Goal: Task Accomplishment & Management: Complete application form

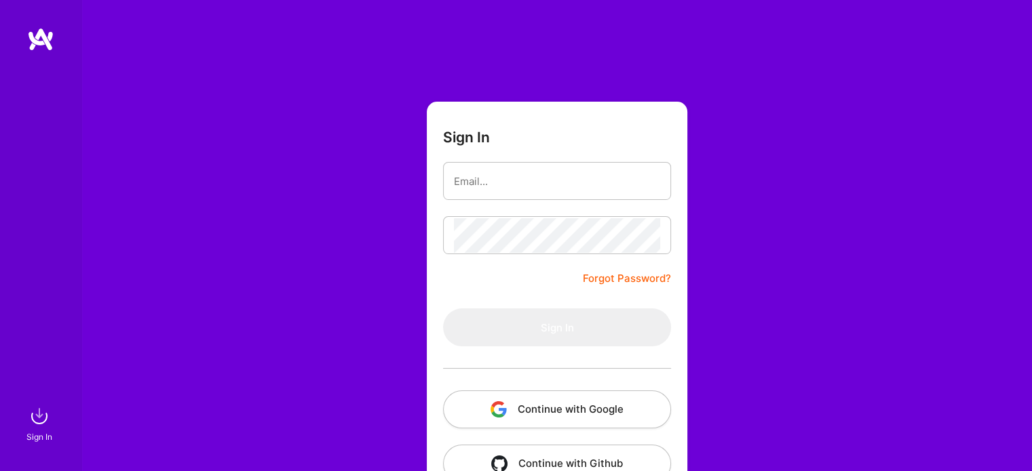
click at [490, 161] on form "Sign In Forgot Password? Sign In Continue with Google Continue with Github" at bounding box center [557, 300] width 260 height 397
click at [473, 181] on input "email" at bounding box center [557, 181] width 206 height 35
type input "[PERSON_NAME][EMAIL_ADDRESS][DOMAIN_NAME]"
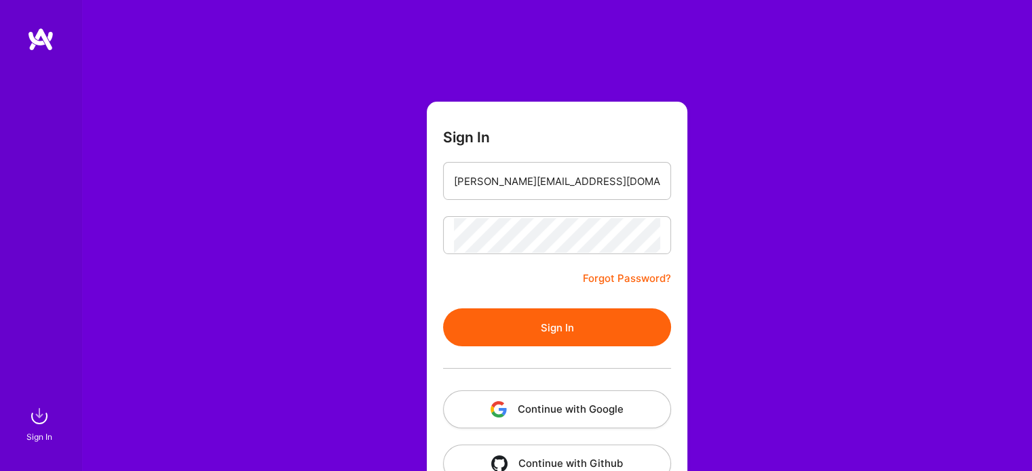
click at [519, 336] on button "Sign In" at bounding box center [557, 328] width 228 height 38
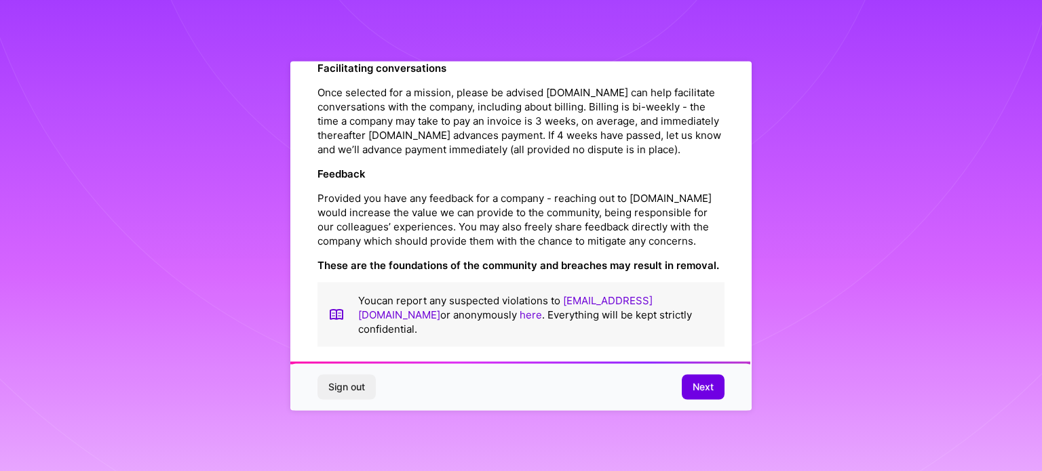
scroll to position [1573, 0]
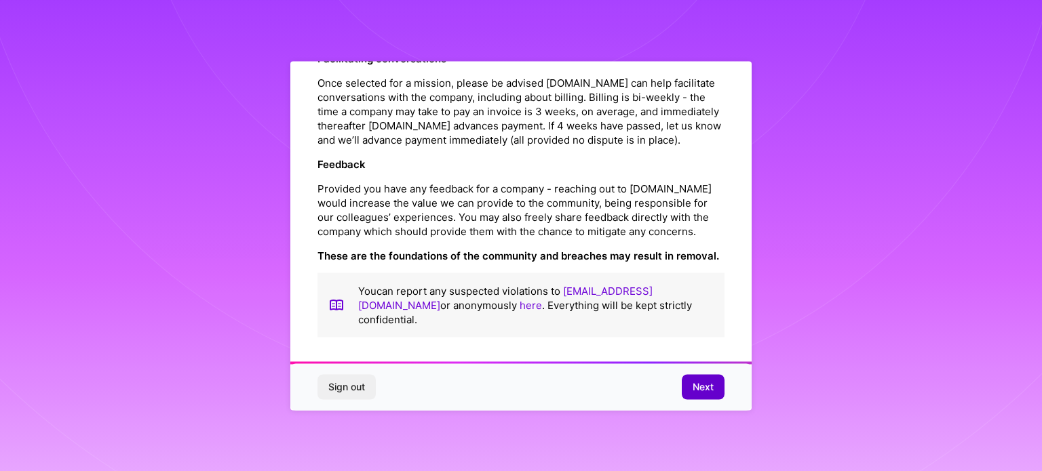
click at [699, 395] on button "Next" at bounding box center [703, 387] width 43 height 24
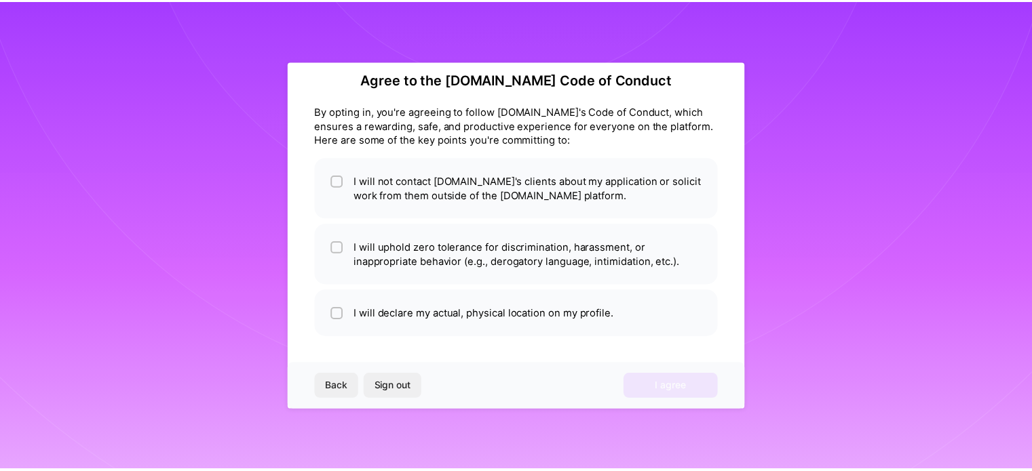
scroll to position [16, 0]
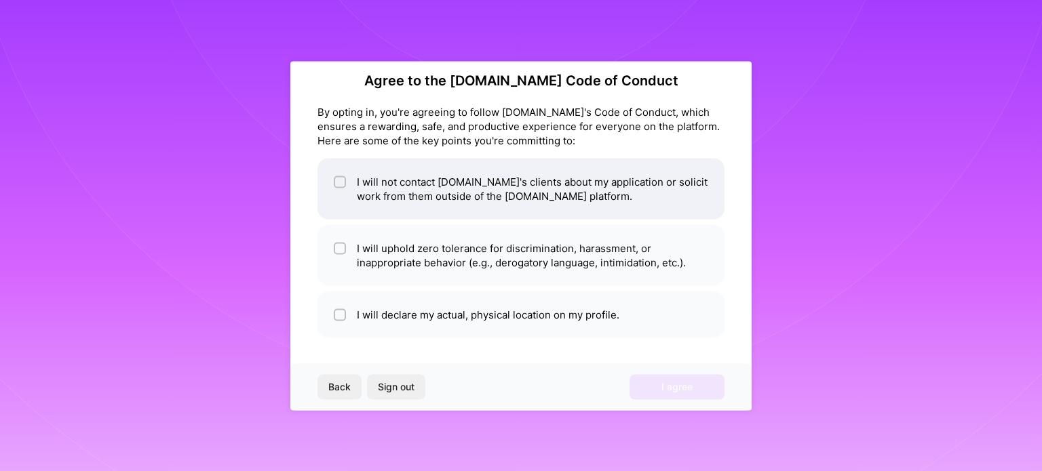
click at [446, 193] on li "I will not contact [DOMAIN_NAME]'s clients about my application or solicit work…" at bounding box center [520, 188] width 407 height 61
checkbox input "true"
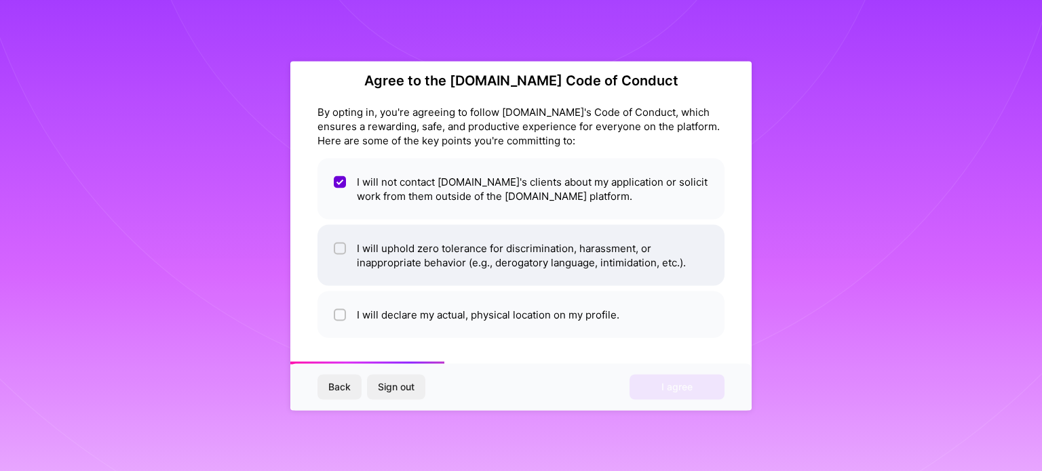
click at [469, 252] on li "I will uphold zero tolerance for discrimination, harassment, or inappropriate b…" at bounding box center [520, 255] width 407 height 61
checkbox input "true"
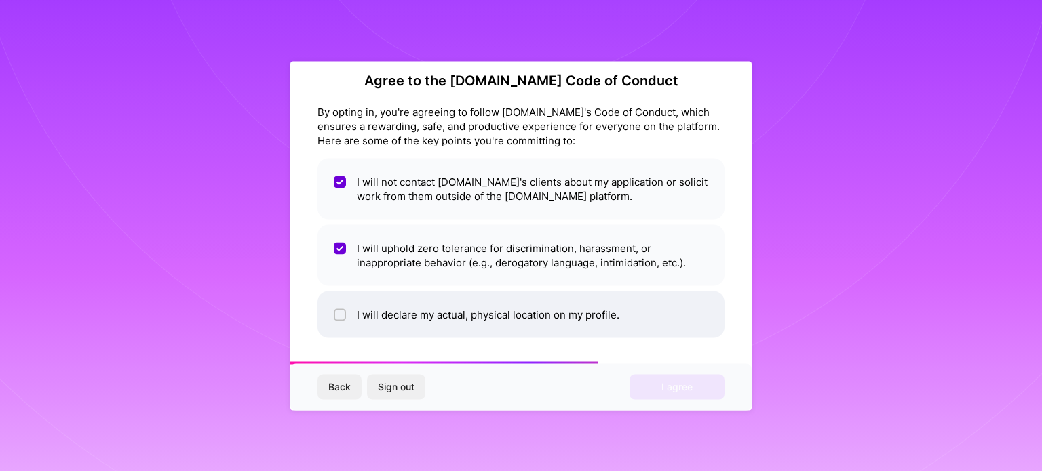
click at [464, 313] on li "I will declare my actual, physical location on my profile." at bounding box center [520, 314] width 407 height 47
checkbox input "true"
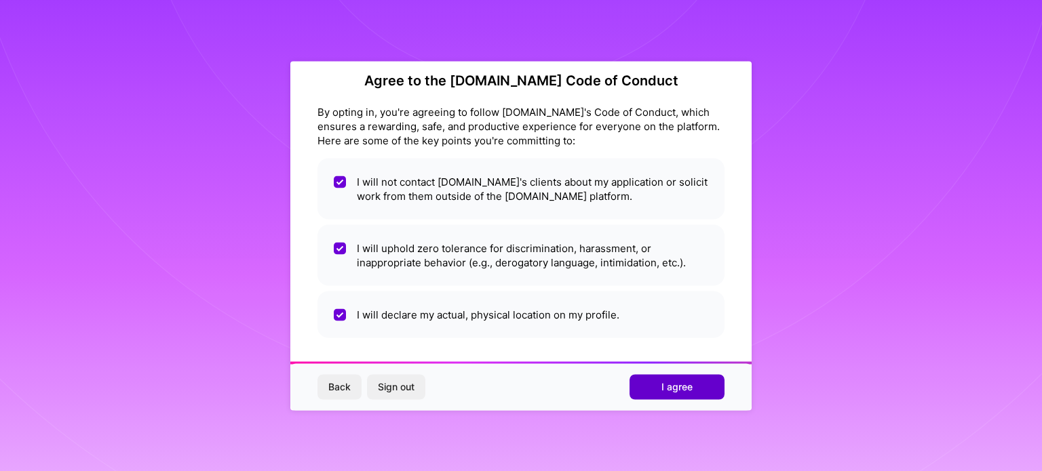
click at [666, 387] on span "I agree" at bounding box center [676, 388] width 31 height 14
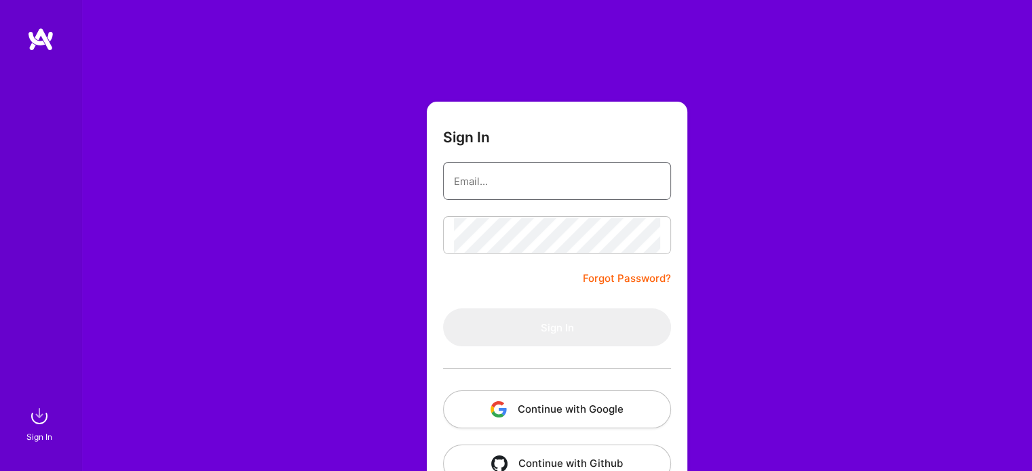
click at [534, 193] on input "email" at bounding box center [557, 181] width 206 height 35
type input "[PERSON_NAME][EMAIL_ADDRESS][DOMAIN_NAME]"
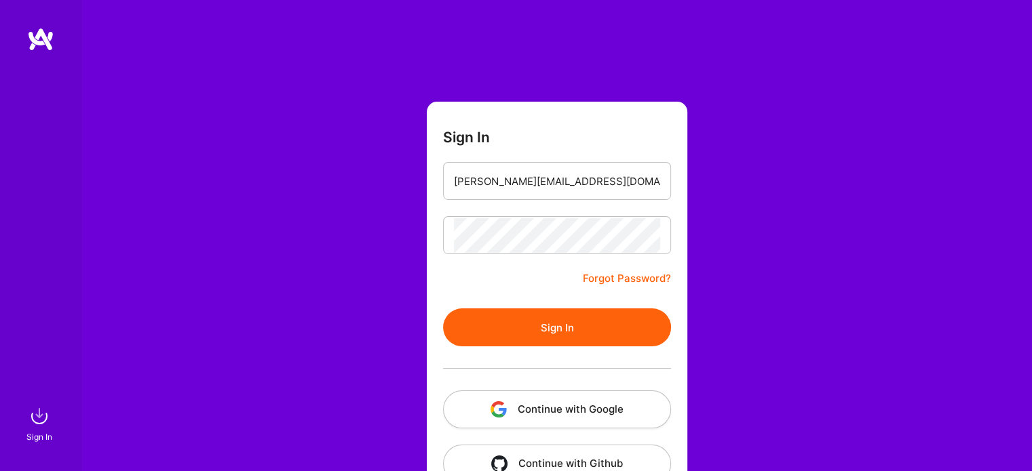
click at [538, 334] on button "Sign In" at bounding box center [557, 328] width 228 height 38
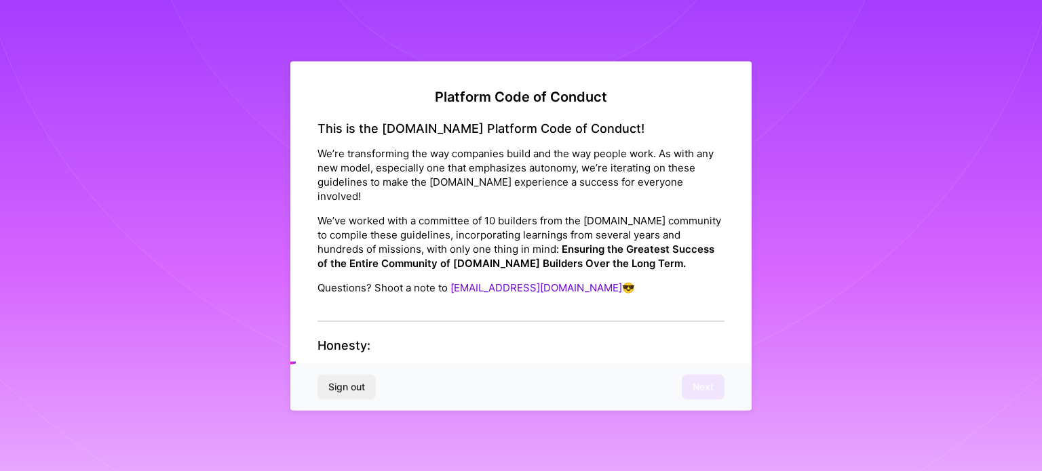
scroll to position [203, 0]
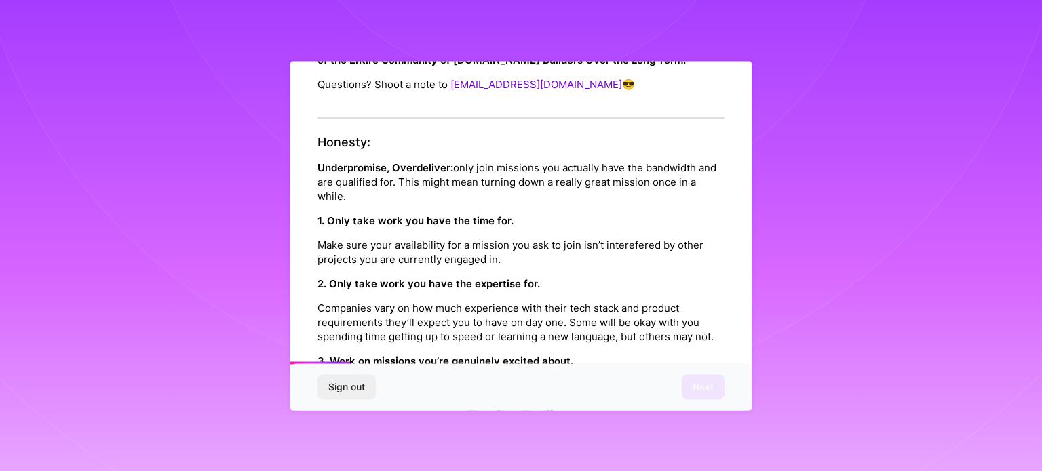
drag, startPoint x: 521, startPoint y: 263, endPoint x: 475, endPoint y: 199, distance: 78.3
click at [475, 214] on strong "1. Only take work you have the time for." at bounding box center [415, 220] width 196 height 13
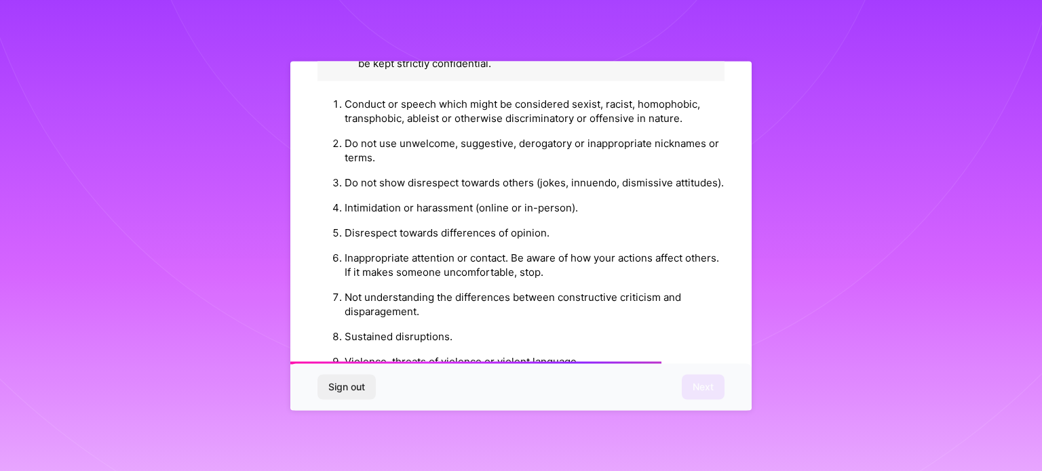
scroll to position [1573, 0]
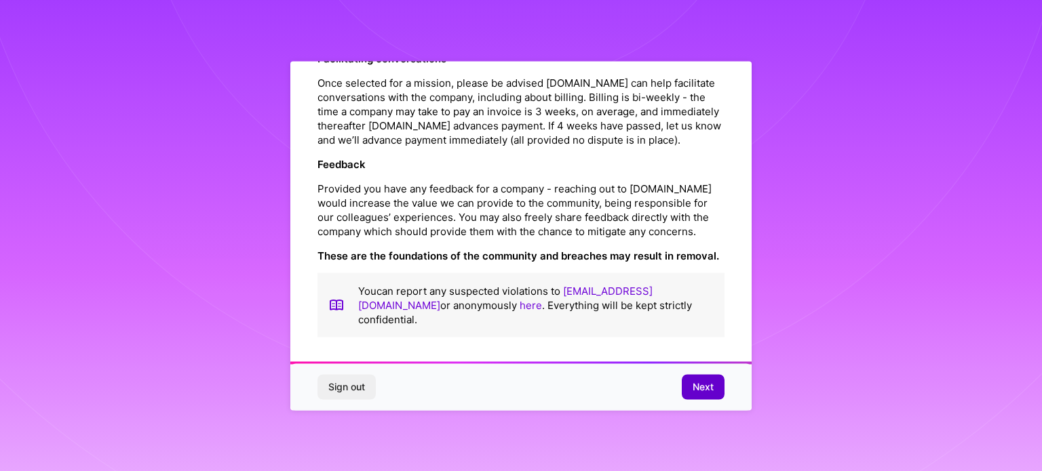
click at [701, 386] on span "Next" at bounding box center [703, 388] width 21 height 14
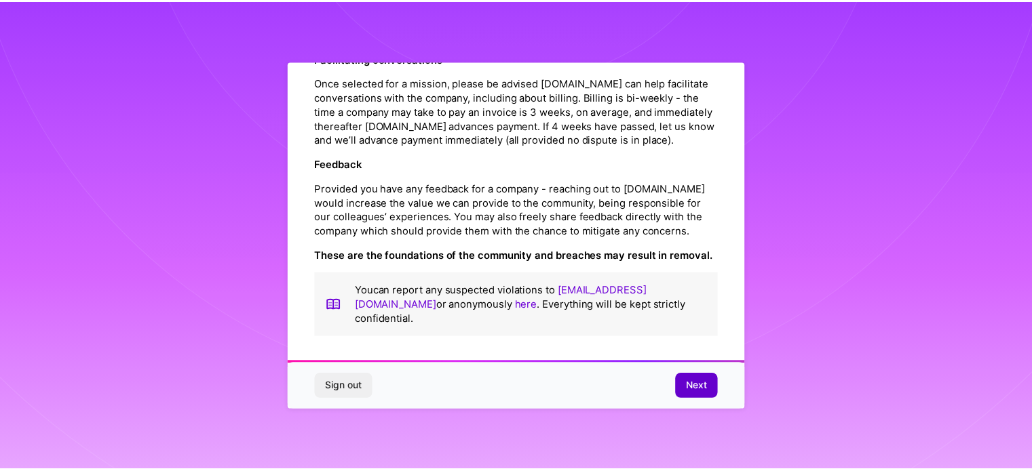
scroll to position [16, 0]
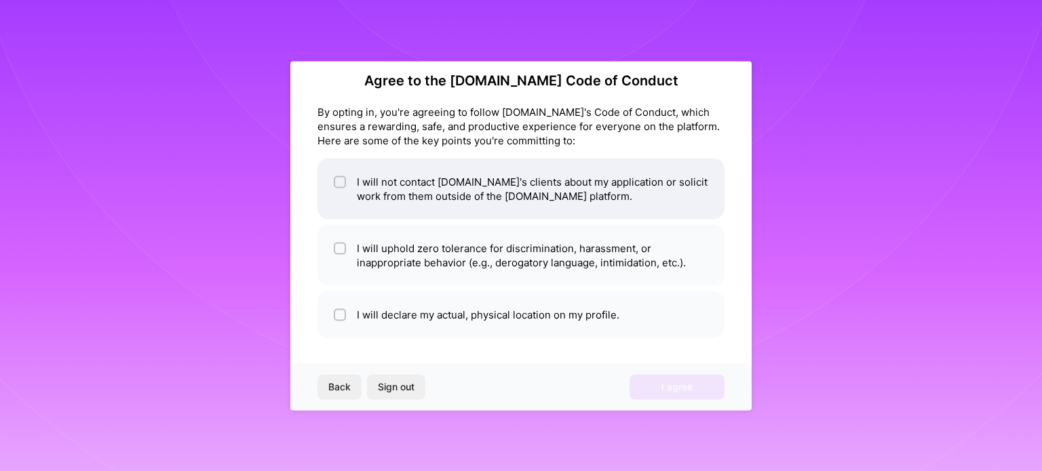
click at [422, 180] on li "I will not contact [DOMAIN_NAME]'s clients about my application or solicit work…" at bounding box center [520, 188] width 407 height 61
checkbox input "true"
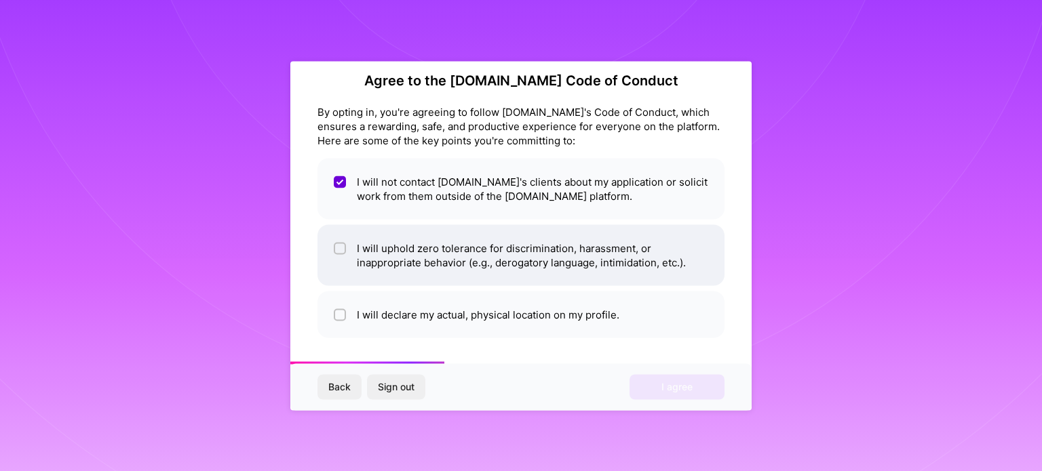
click at [410, 257] on li "I will uphold zero tolerance for discrimination, harassment, or inappropriate b…" at bounding box center [520, 255] width 407 height 61
checkbox input "true"
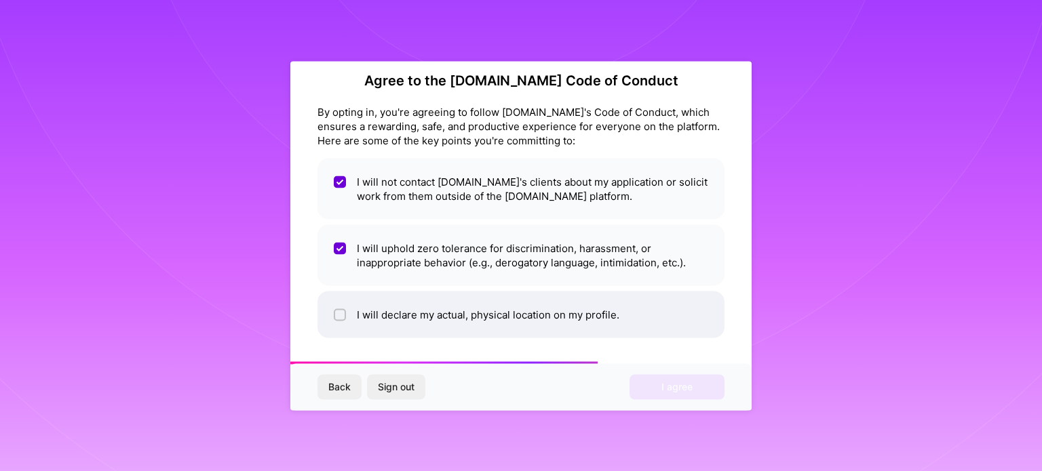
click at [415, 325] on li "I will declare my actual, physical location on my profile." at bounding box center [520, 314] width 407 height 47
checkbox input "true"
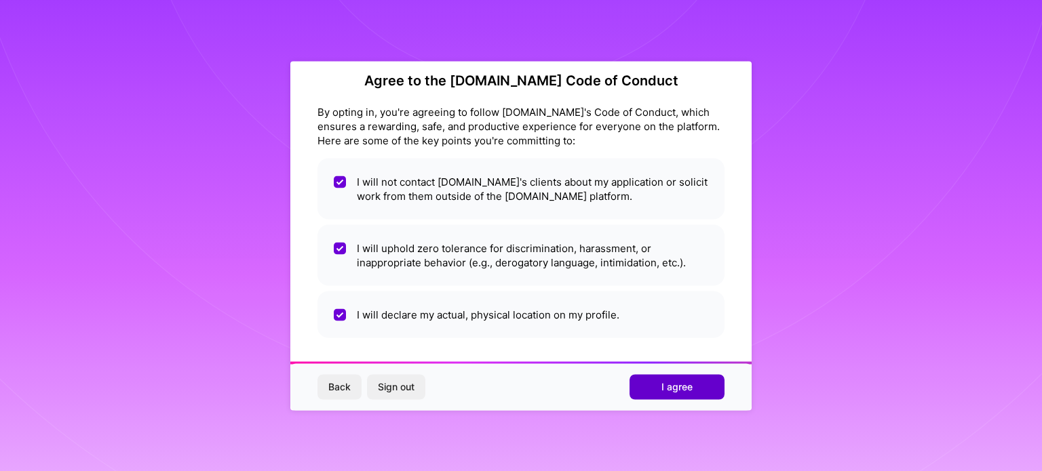
click at [682, 391] on span "I agree" at bounding box center [676, 388] width 31 height 14
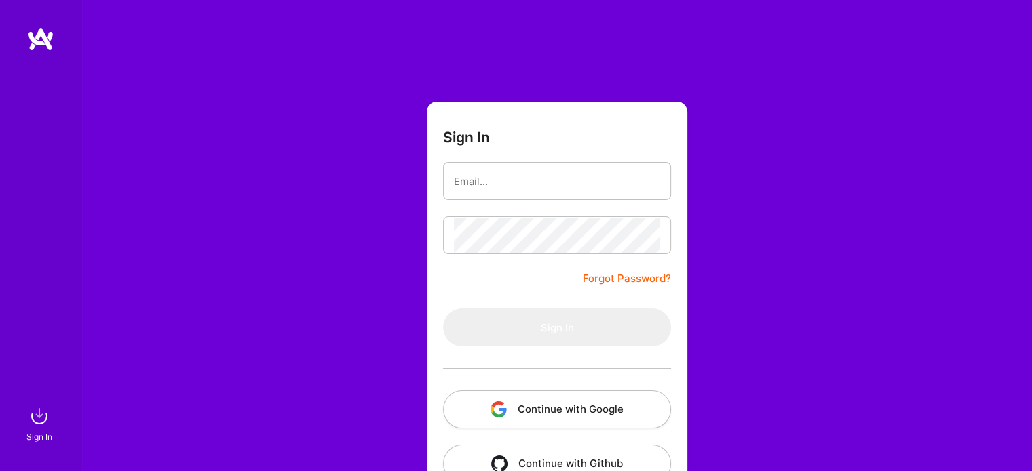
click at [39, 39] on img at bounding box center [40, 39] width 27 height 24
